Goal: Contribute content: Add original content to the website for others to see

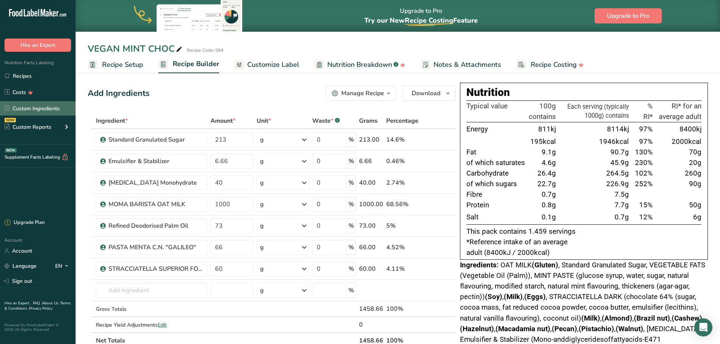
drag, startPoint x: 53, startPoint y: 108, endPoint x: 59, endPoint y: 110, distance: 6.2
click at [53, 108] on link "Custom Ingredients" at bounding box center [38, 108] width 76 height 14
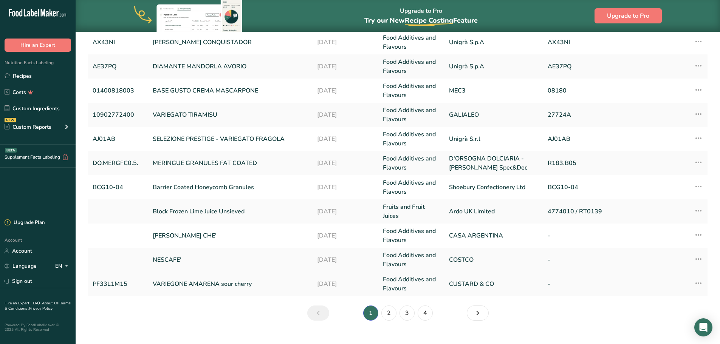
scroll to position [179, 0]
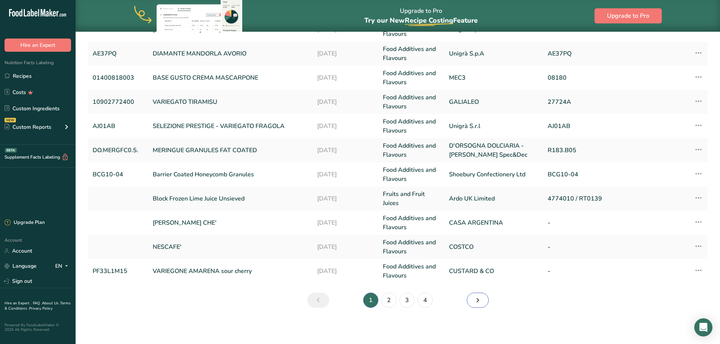
click at [472, 301] on link "Next" at bounding box center [478, 300] width 22 height 15
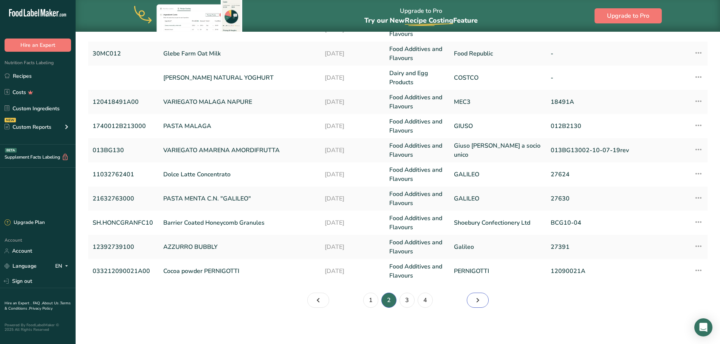
click at [477, 305] on icon "Page 3." at bounding box center [477, 301] width 9 height 14
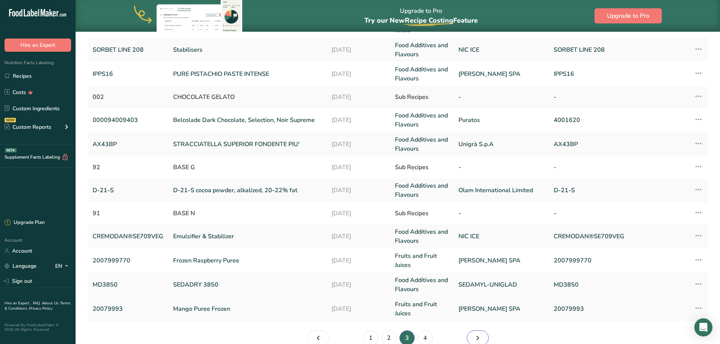
scroll to position [170, 0]
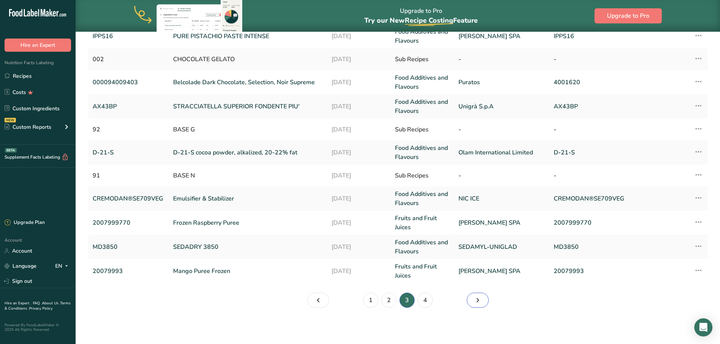
click at [476, 300] on icon "Page 4." at bounding box center [477, 301] width 9 height 14
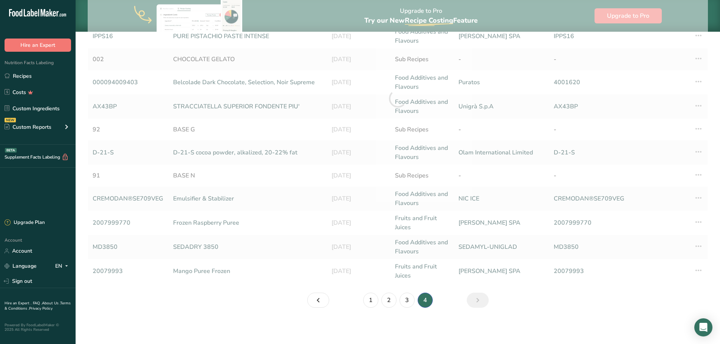
scroll to position [31, 0]
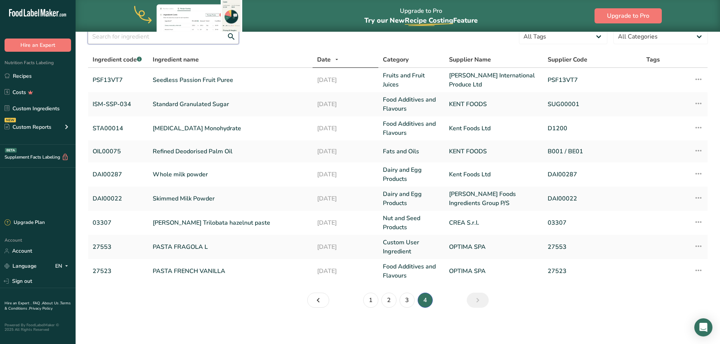
click at [213, 36] on input "text" at bounding box center [163, 36] width 151 height 15
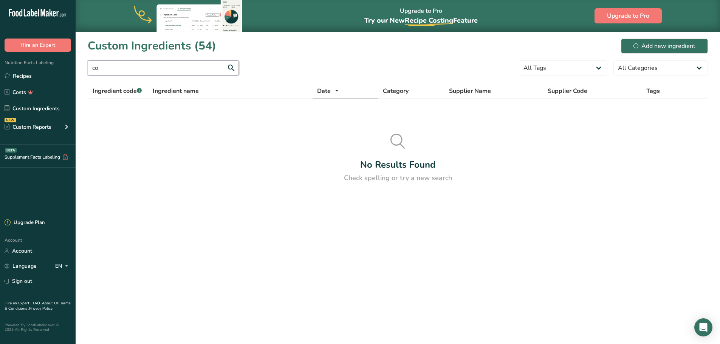
type input "c"
type input "b"
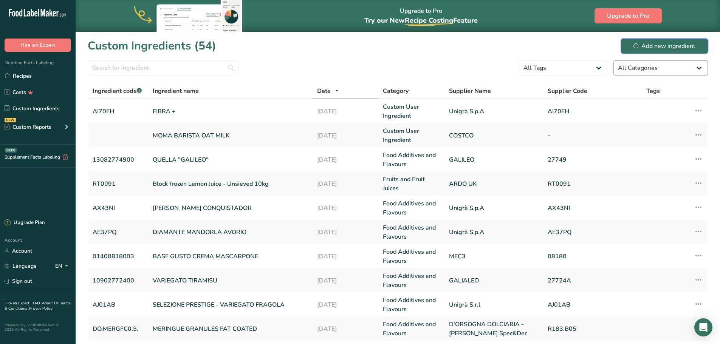
drag, startPoint x: 665, startPoint y: 48, endPoint x: 662, endPoint y: 61, distance: 12.9
click at [666, 48] on div "Add new ingredient" at bounding box center [664, 46] width 62 height 9
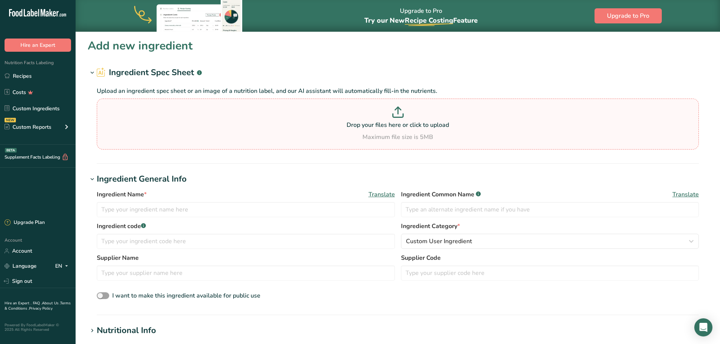
click at [353, 130] on div "Drop your files here or click to upload Maximum file size is 5MB" at bounding box center [398, 124] width 598 height 35
click at [353, 130] on input "Drop your files here or click to upload Maximum file size is 5MB" at bounding box center [398, 124] width 602 height 51
type input "C:\fakepath\COOKIES-27634_012200_ENU.pdf"
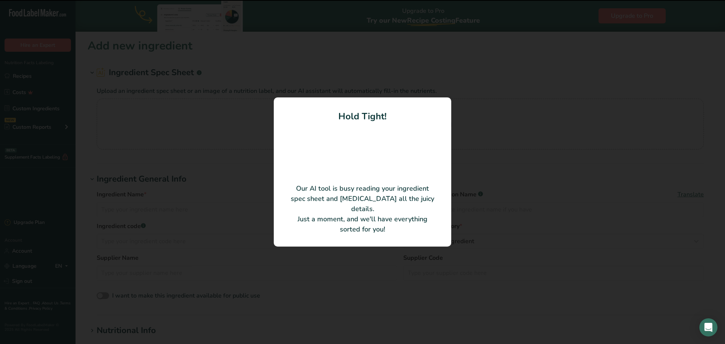
type input "VARIEGATO COOKIES® "GALILEO""
type input "01222763400"
type input "27634"
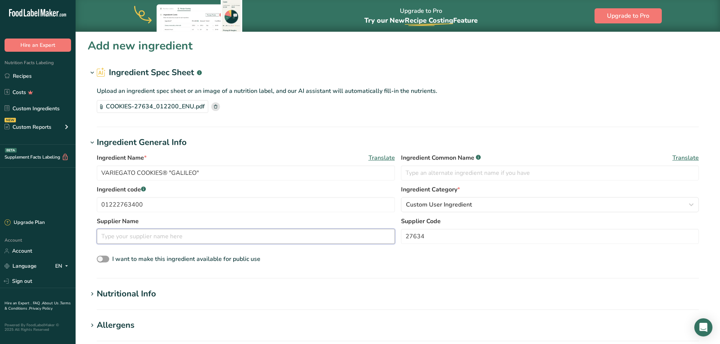
click at [277, 237] on input "text" at bounding box center [246, 236] width 298 height 15
type input "GALILEO"
click at [244, 289] on h1 "Nutritional Info" at bounding box center [398, 294] width 620 height 12
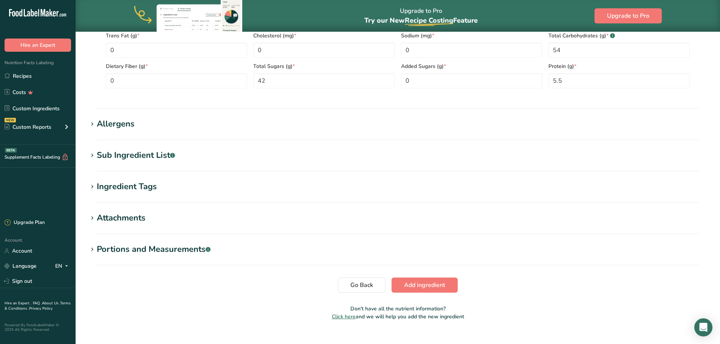
scroll to position [389, 0]
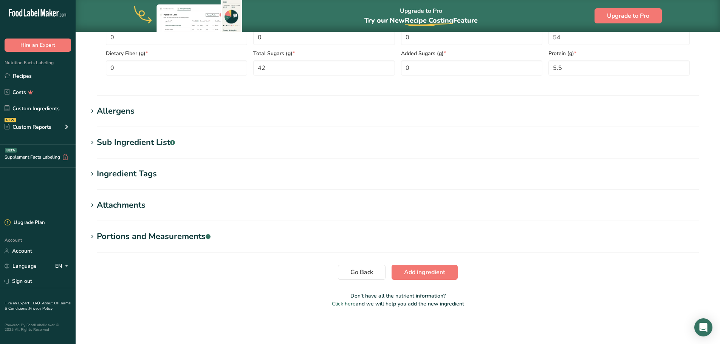
click at [97, 204] on div "Attachments" at bounding box center [121, 205] width 49 height 12
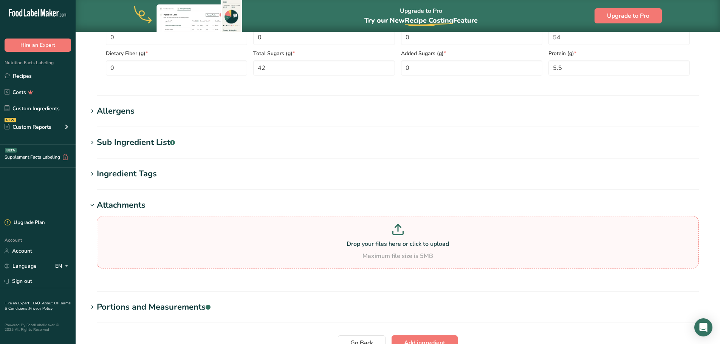
click at [435, 239] on div "Drop your files here or click to upload Maximum file size is 5MB" at bounding box center [398, 242] width 598 height 37
click at [435, 239] on input "Drop your files here or click to upload Maximum file size is 5MB" at bounding box center [398, 242] width 602 height 53
type input "C:\fakepath\COOKIES-27634_012200_ENU.pdf"
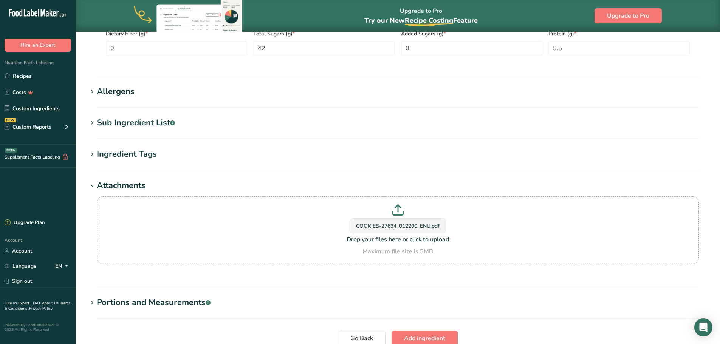
scroll to position [475, 0]
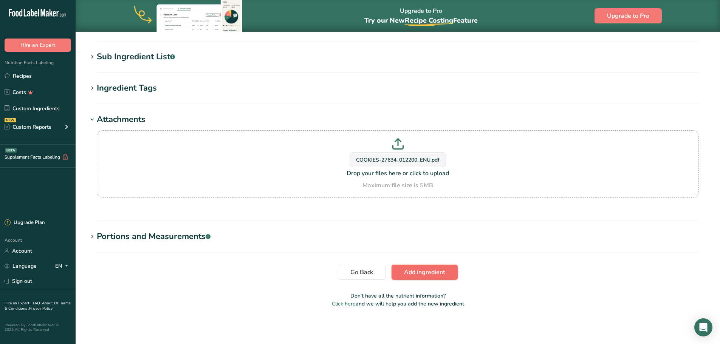
click at [414, 271] on span "Add ingredient" at bounding box center [424, 272] width 41 height 9
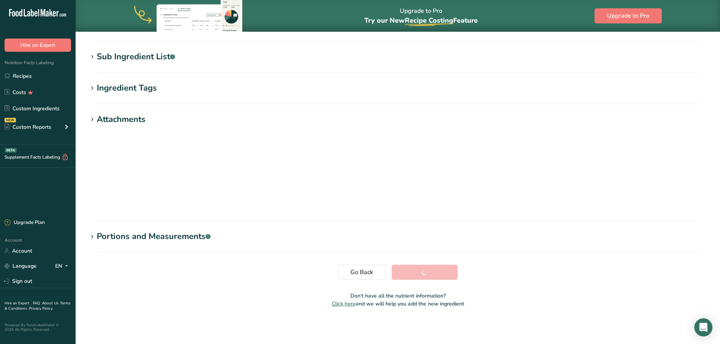
scroll to position [56, 0]
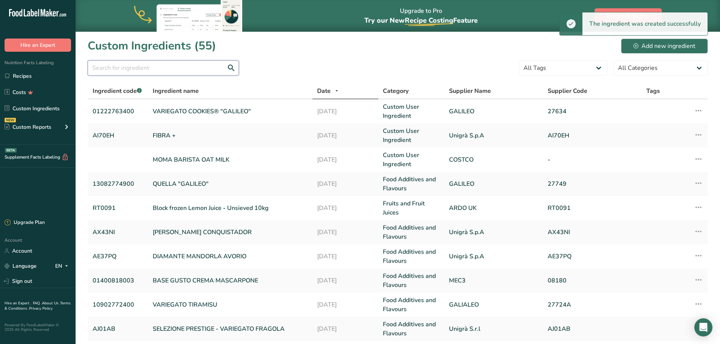
click at [162, 68] on input "text" at bounding box center [163, 67] width 151 height 15
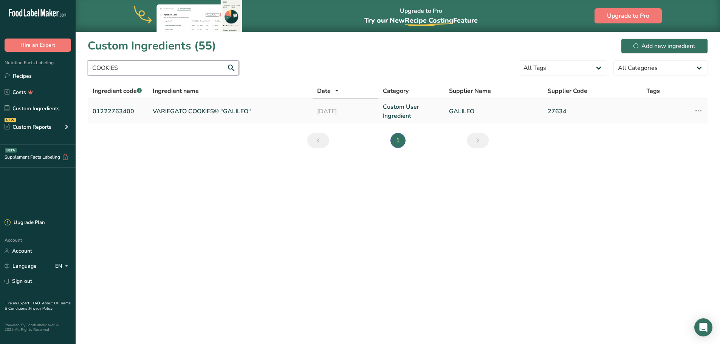
type input "COOKIES"
click at [223, 112] on link "VARIEGATO COOKIES® "GALILEO"" at bounding box center [230, 111] width 155 height 9
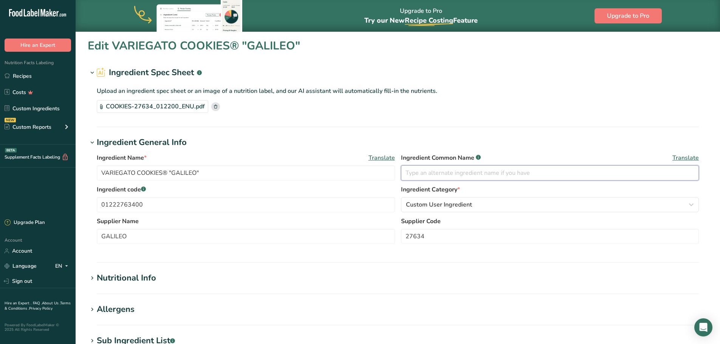
click at [423, 171] on input "text" at bounding box center [550, 173] width 298 height 15
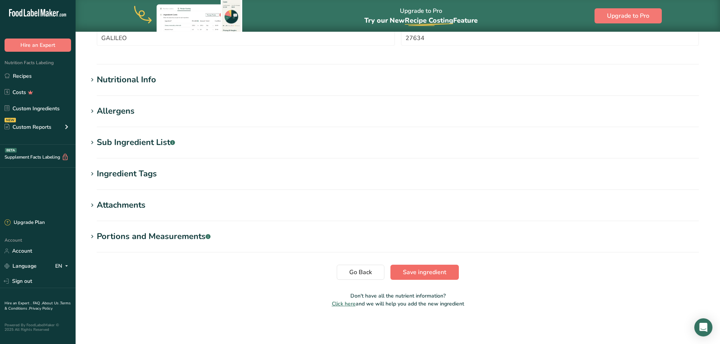
type input "COOKIES"
click at [429, 275] on span "Save ingredient" at bounding box center [424, 272] width 43 height 9
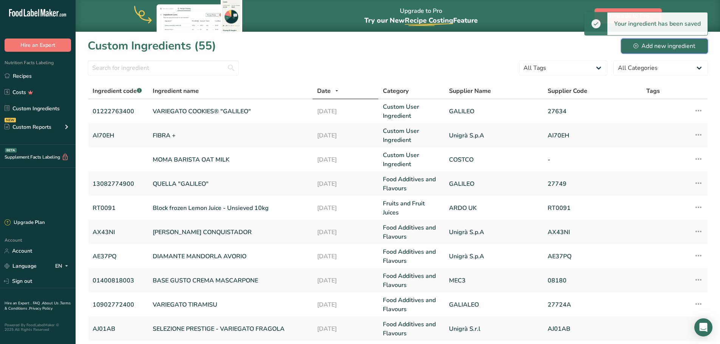
drag, startPoint x: 676, startPoint y: 45, endPoint x: 668, endPoint y: 51, distance: 9.5
click at [676, 45] on div "Add new ingredient" at bounding box center [664, 46] width 62 height 9
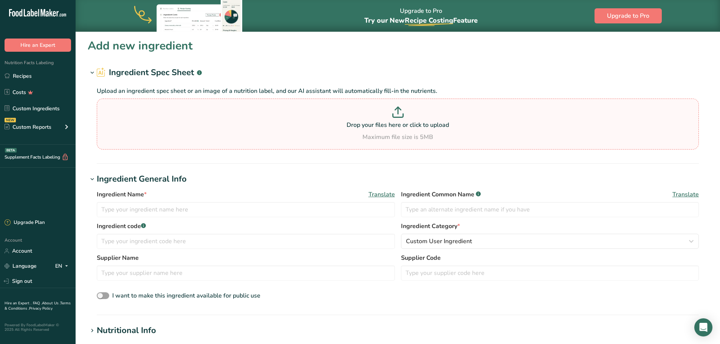
click at [344, 117] on p at bounding box center [398, 114] width 598 height 14
click at [344, 117] on input "Drop your files here or click to upload Maximum file size is 5MB" at bounding box center [398, 124] width 602 height 51
